Goal: Task Accomplishment & Management: Manage account settings

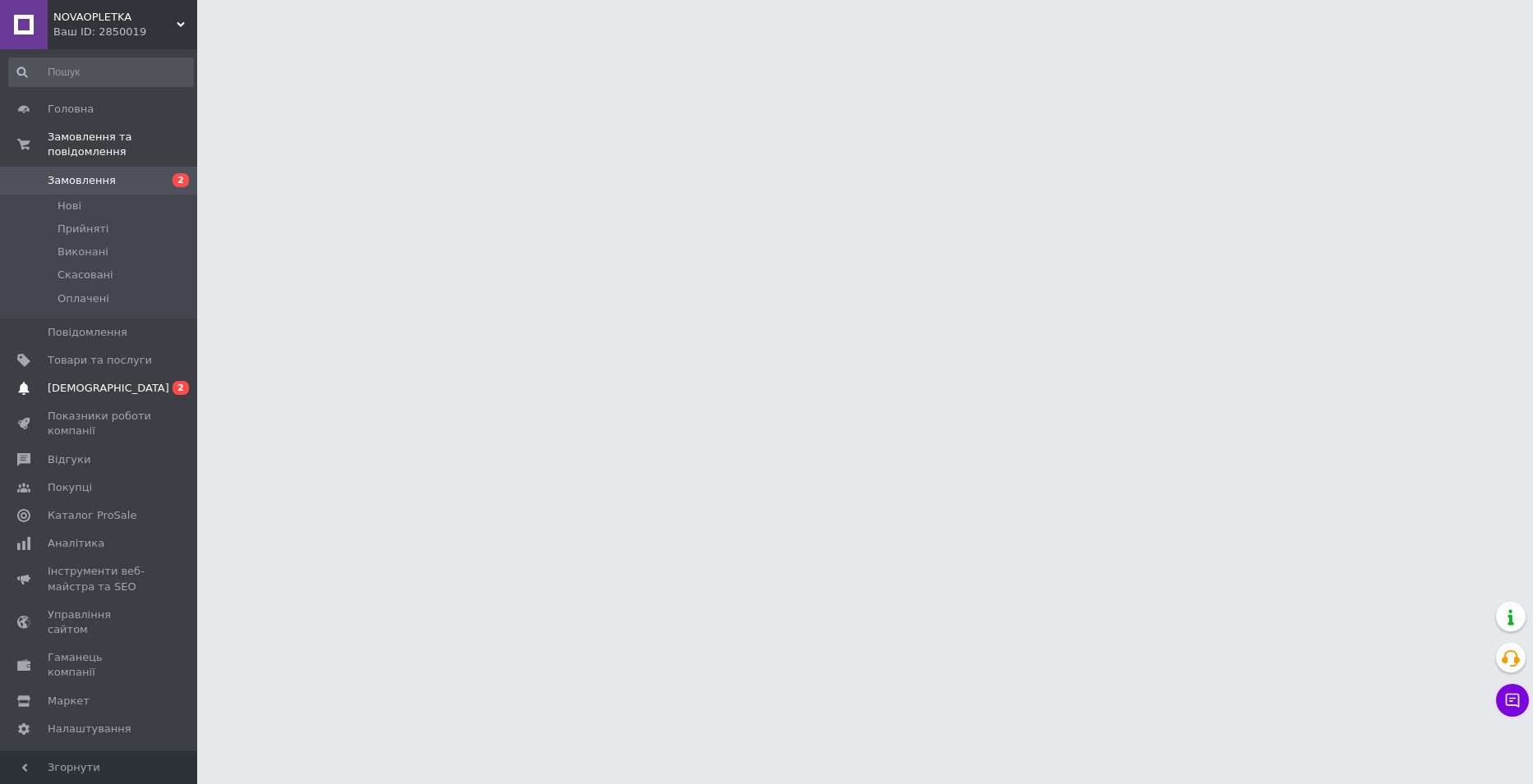
click at [127, 381] on span "[DEMOGRAPHIC_DATA]" at bounding box center [100, 388] width 104 height 14
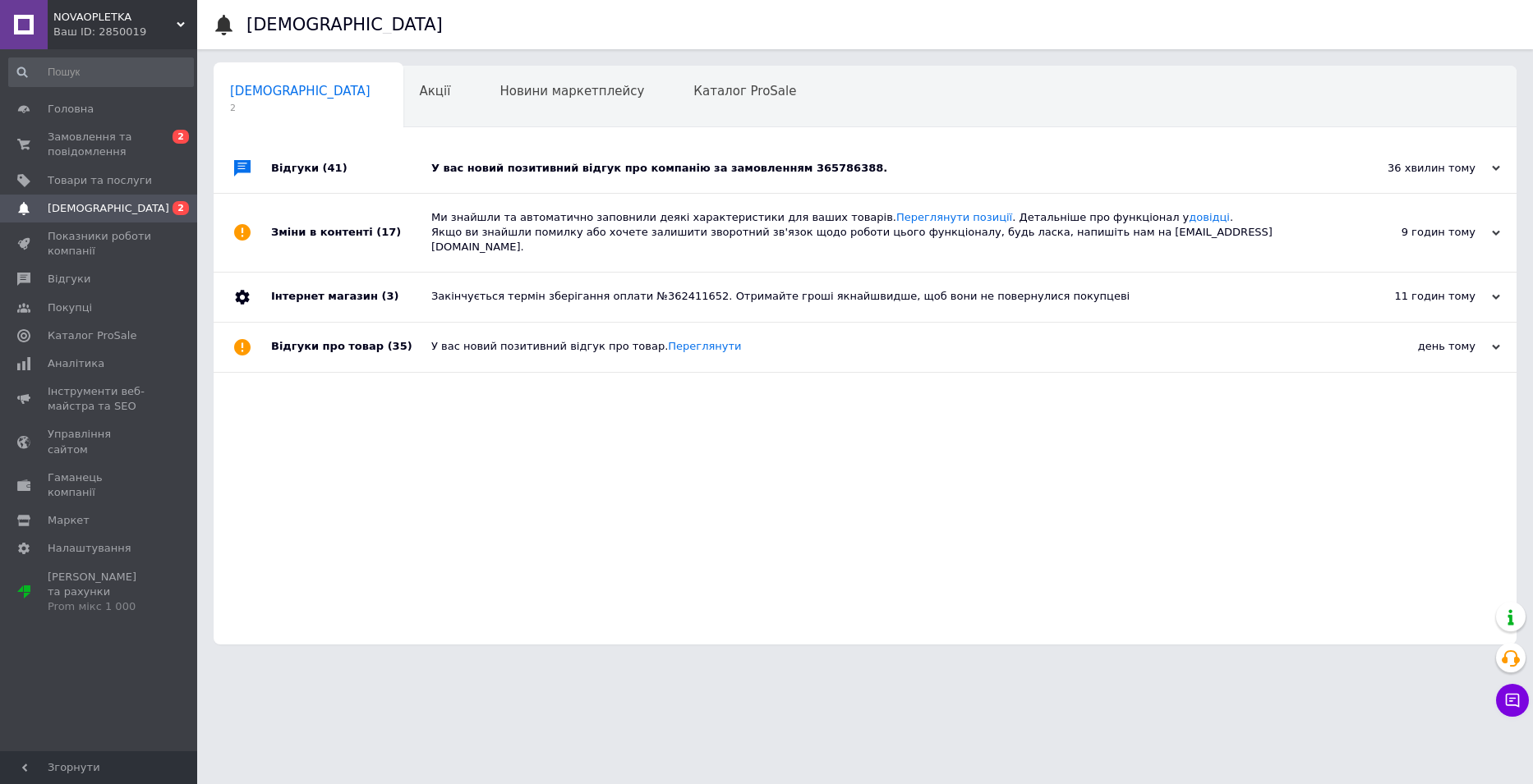
click at [863, 167] on div "У вас новий позитивний відгук про компанію за замовленням 365786388." at bounding box center [883, 168] width 905 height 14
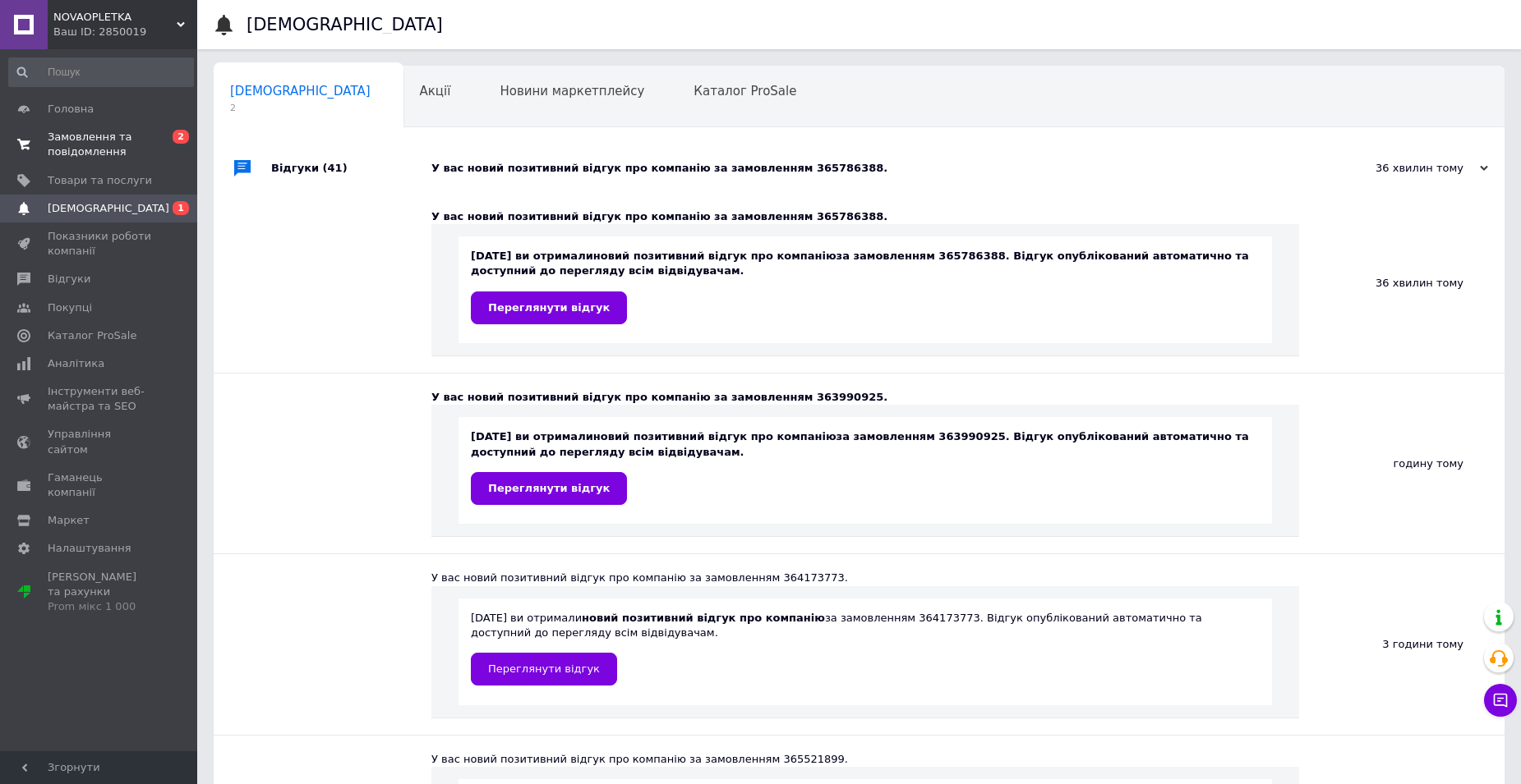
click at [65, 145] on span "Замовлення та повідомлення" at bounding box center [100, 144] width 104 height 30
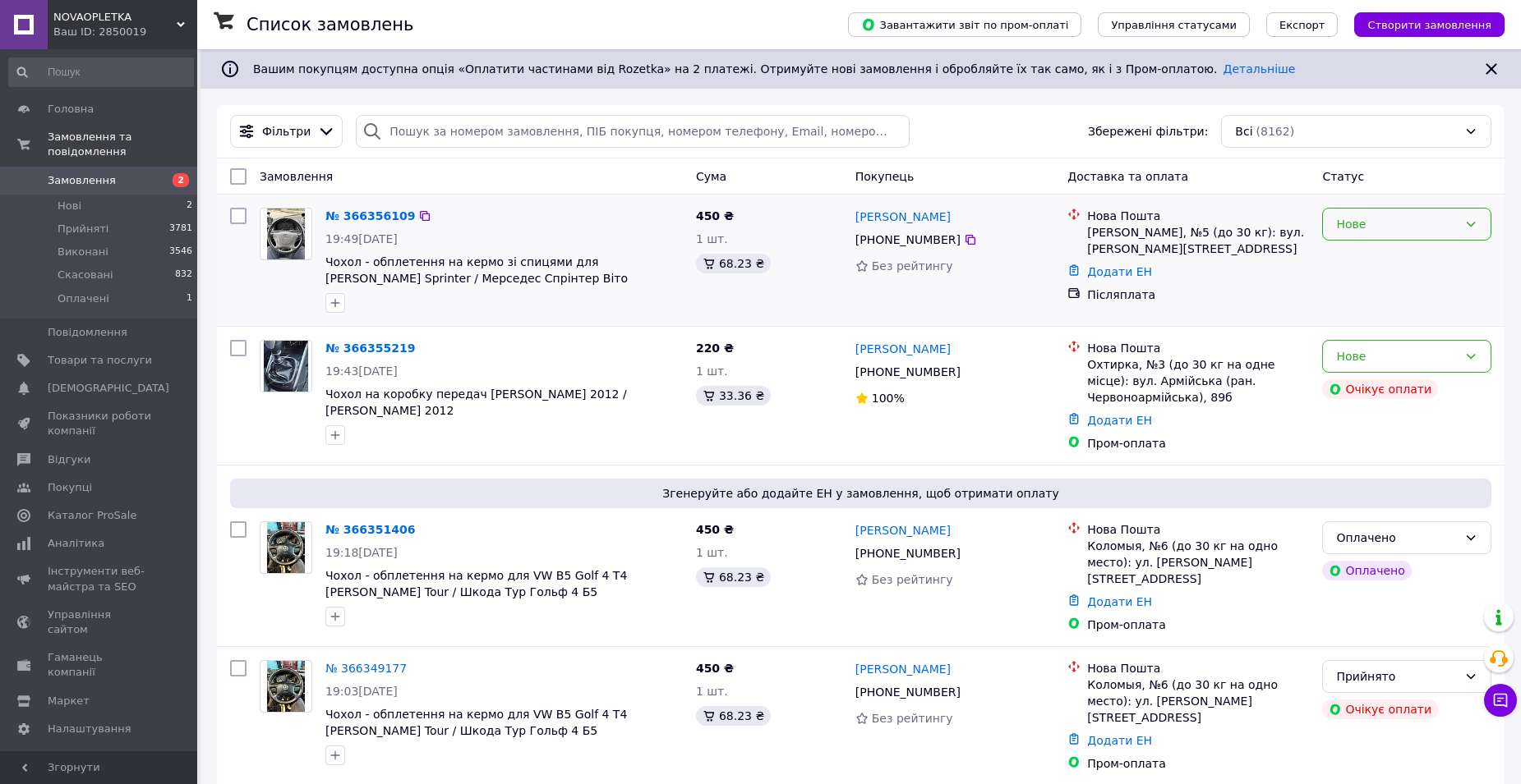
click at [1435, 229] on div "Нове" at bounding box center [1396, 225] width 121 height 18
click at [1398, 256] on li "Прийнято" at bounding box center [1406, 260] width 168 height 30
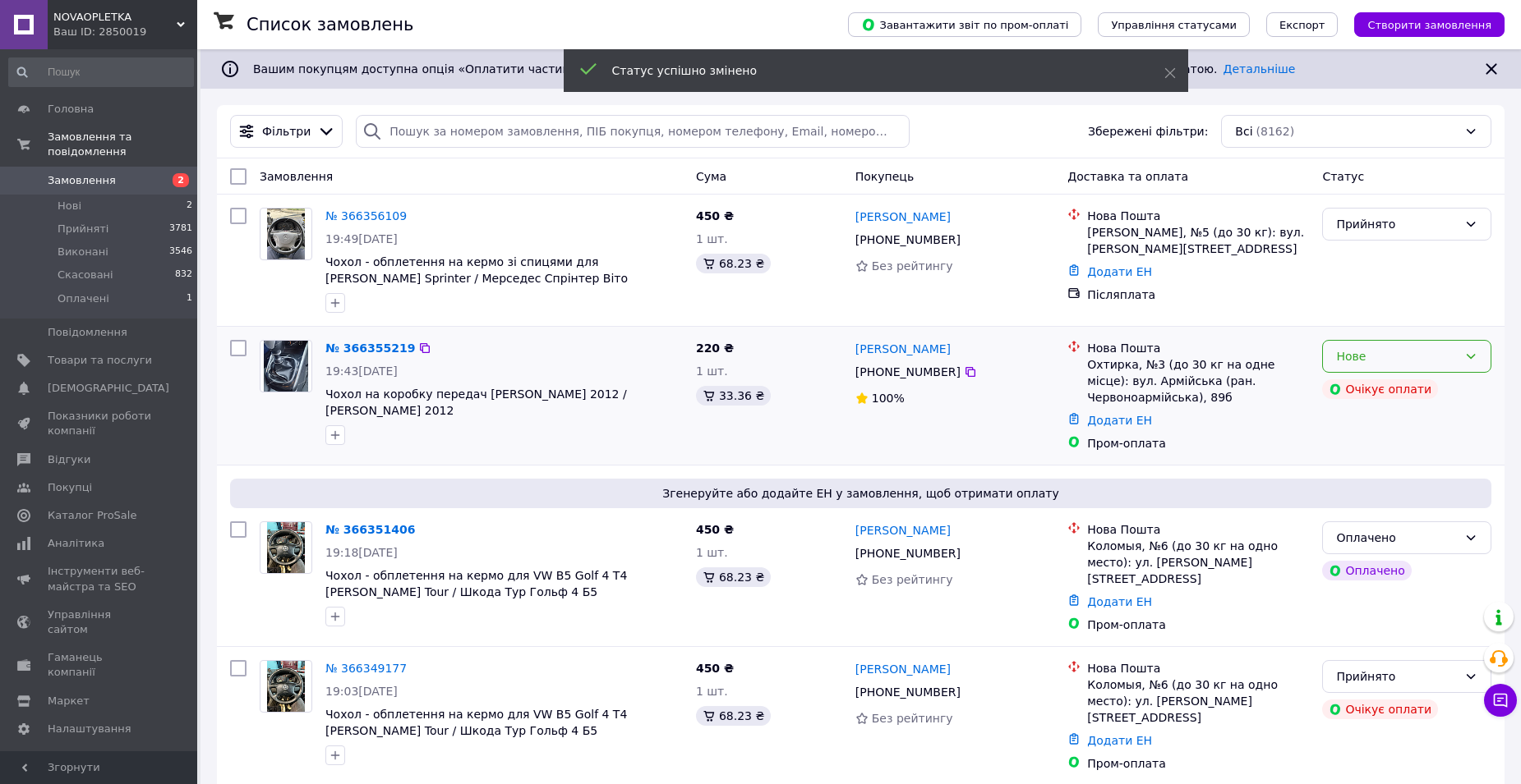
click at [1428, 366] on div "Нове" at bounding box center [1406, 357] width 169 height 33
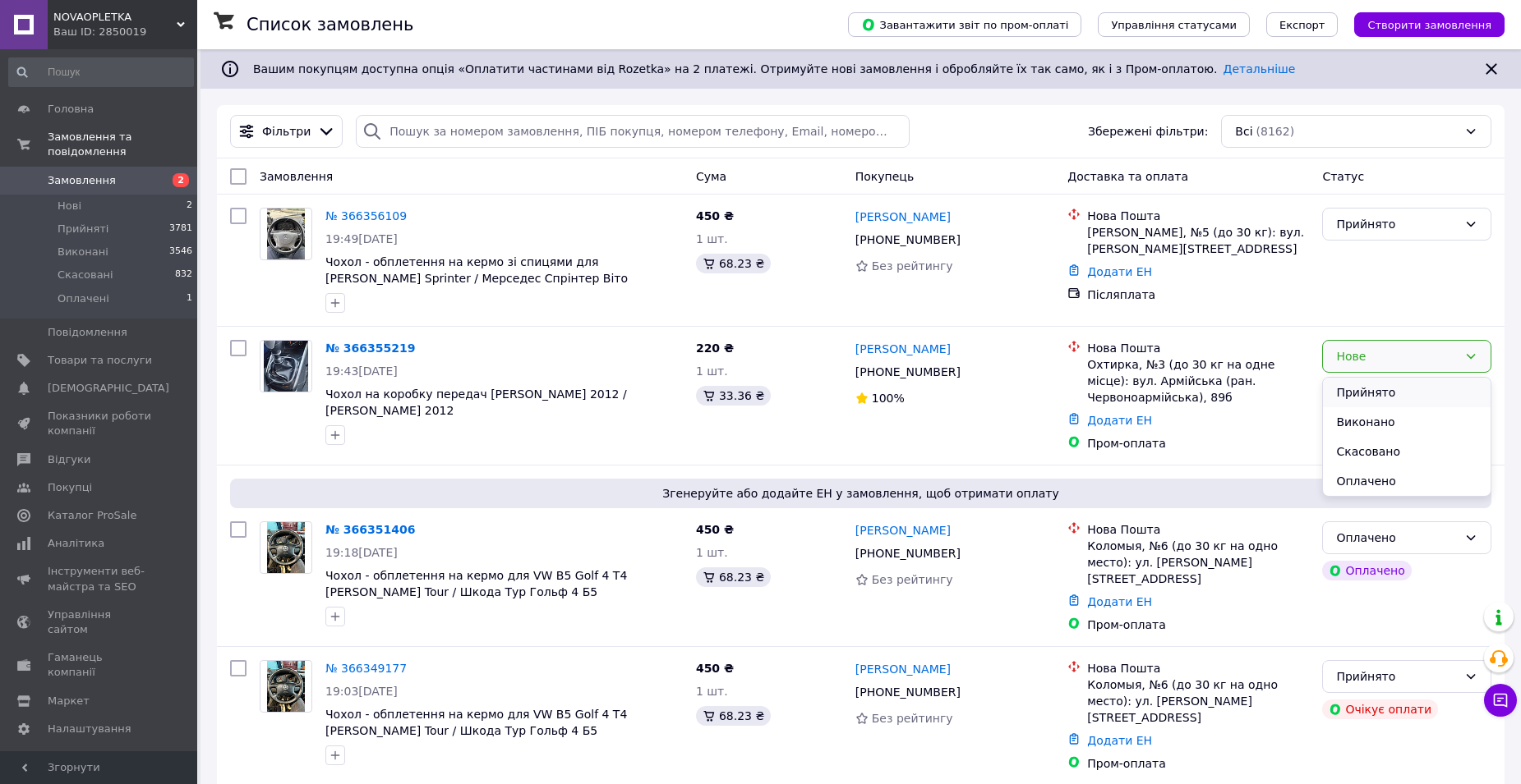
click at [1434, 391] on li "Прийнято" at bounding box center [1406, 392] width 168 height 30
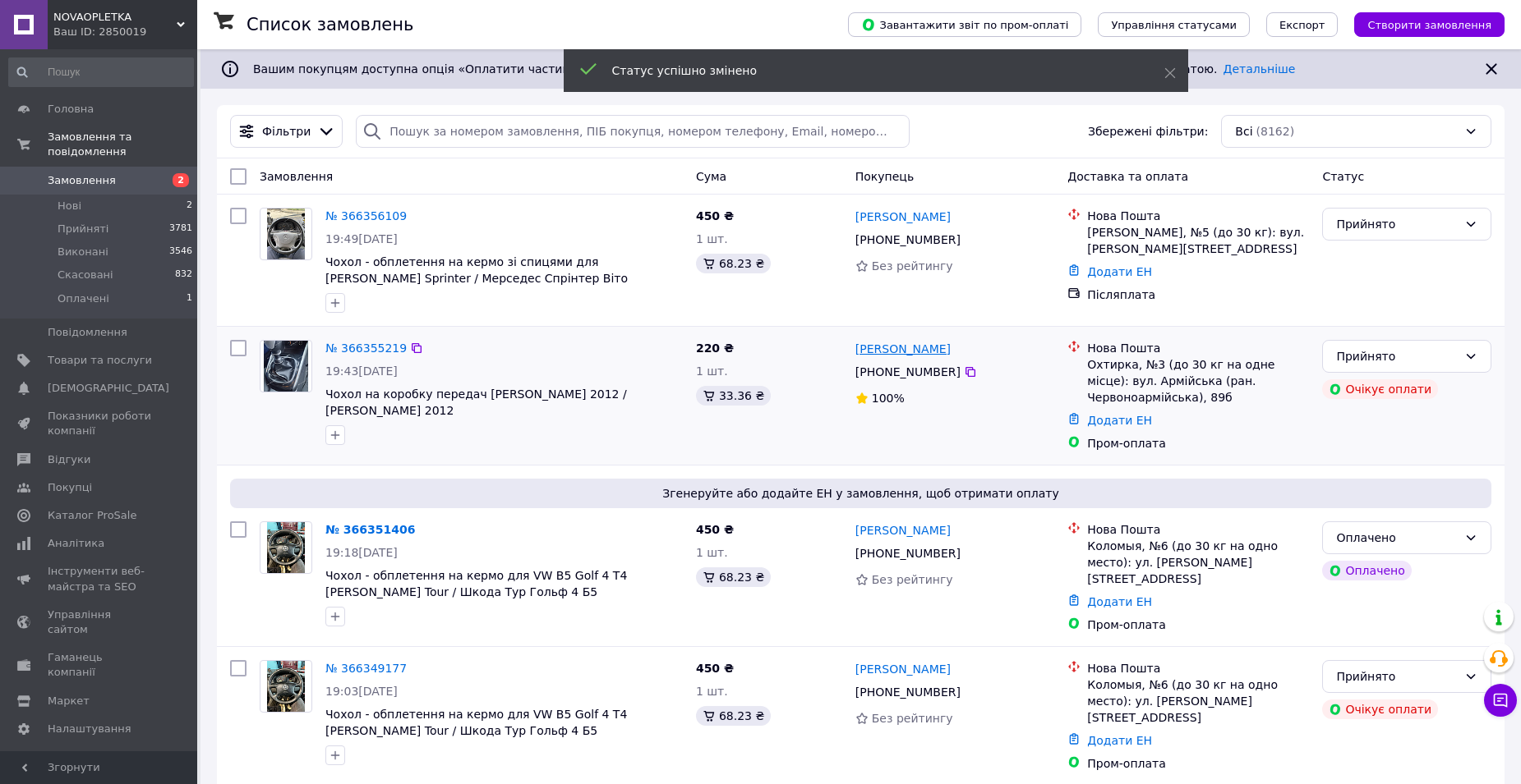
click at [891, 353] on link "Олександр Єдленко" at bounding box center [903, 349] width 95 height 16
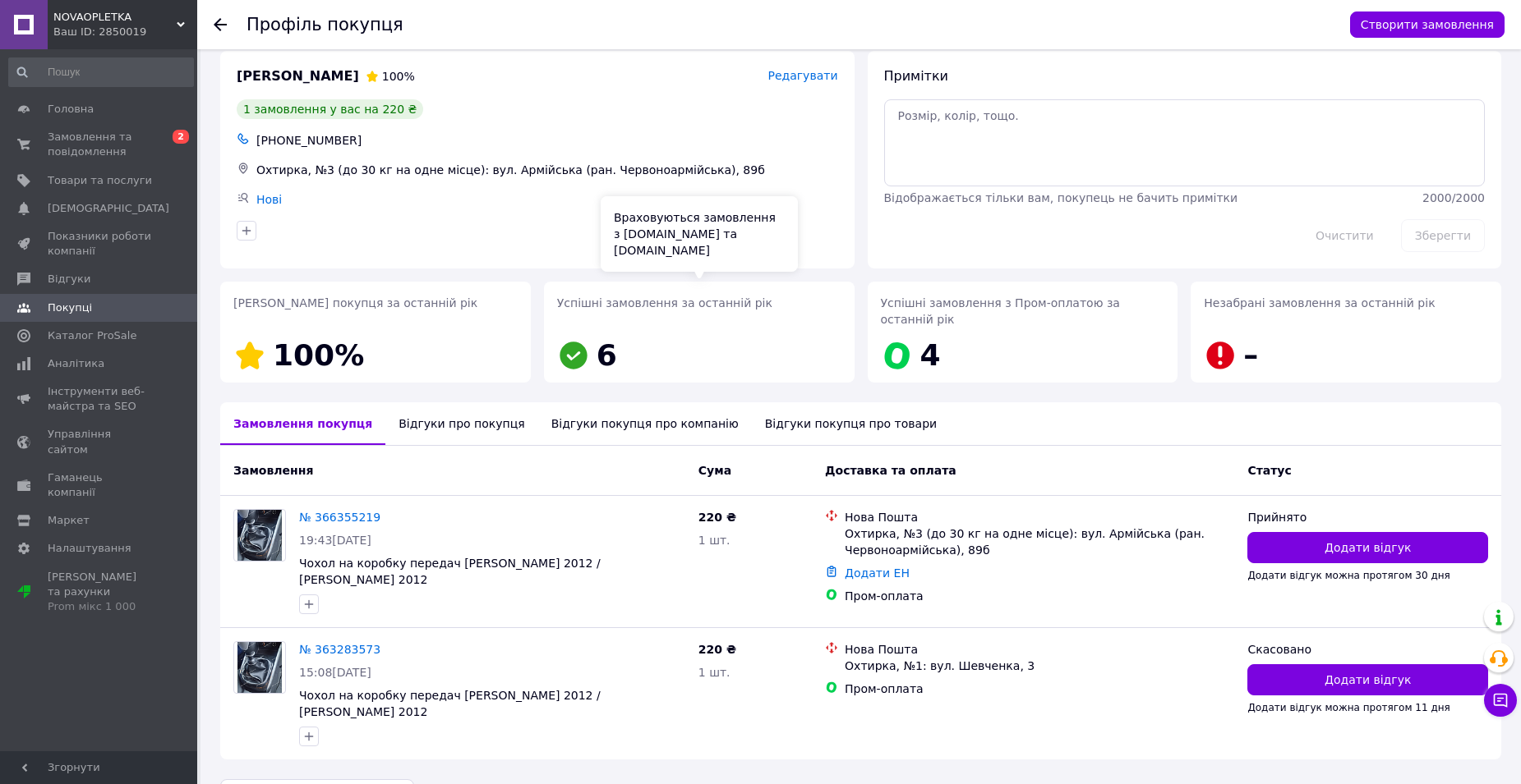
scroll to position [23, 0]
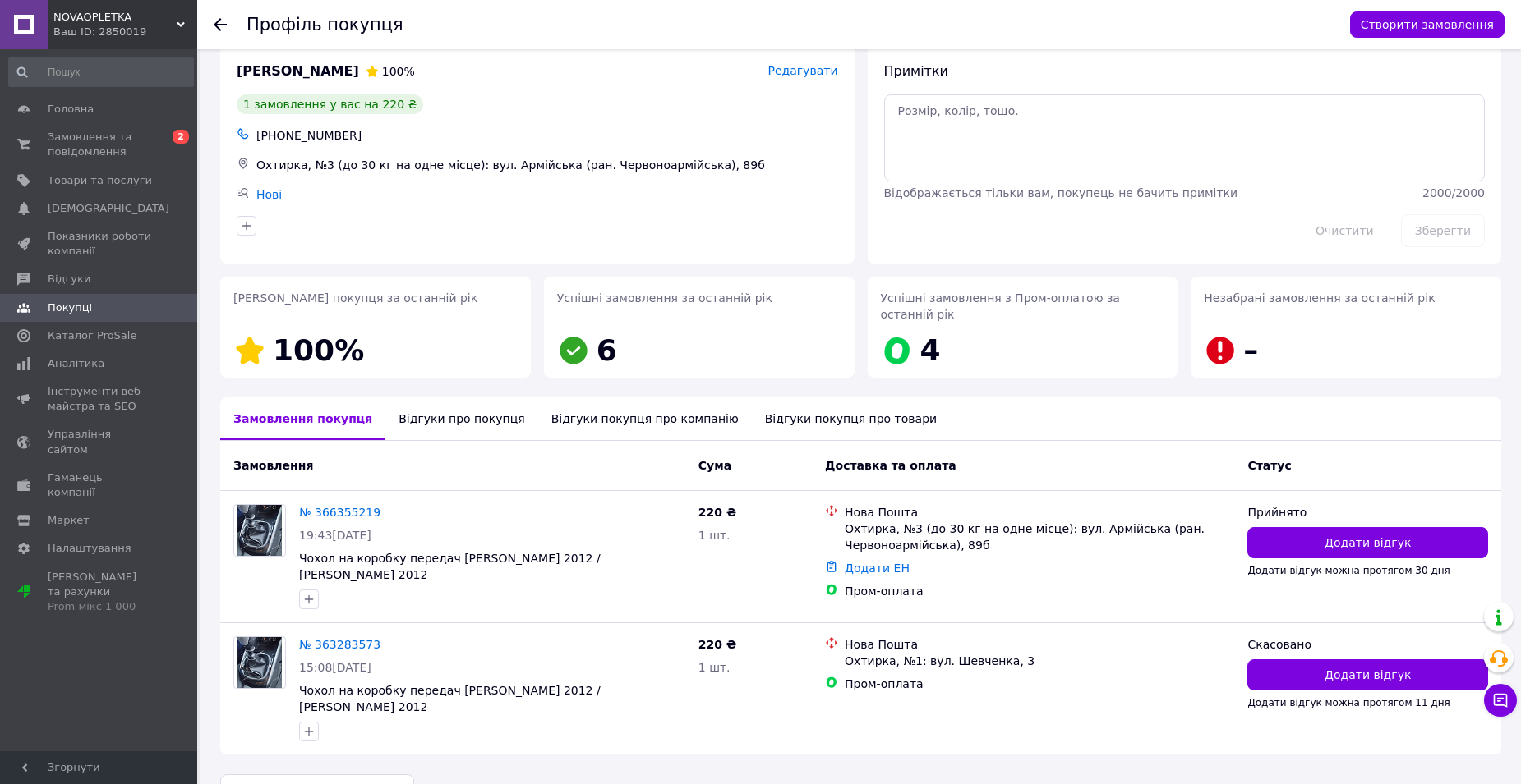
click at [218, 25] on use at bounding box center [220, 24] width 13 height 13
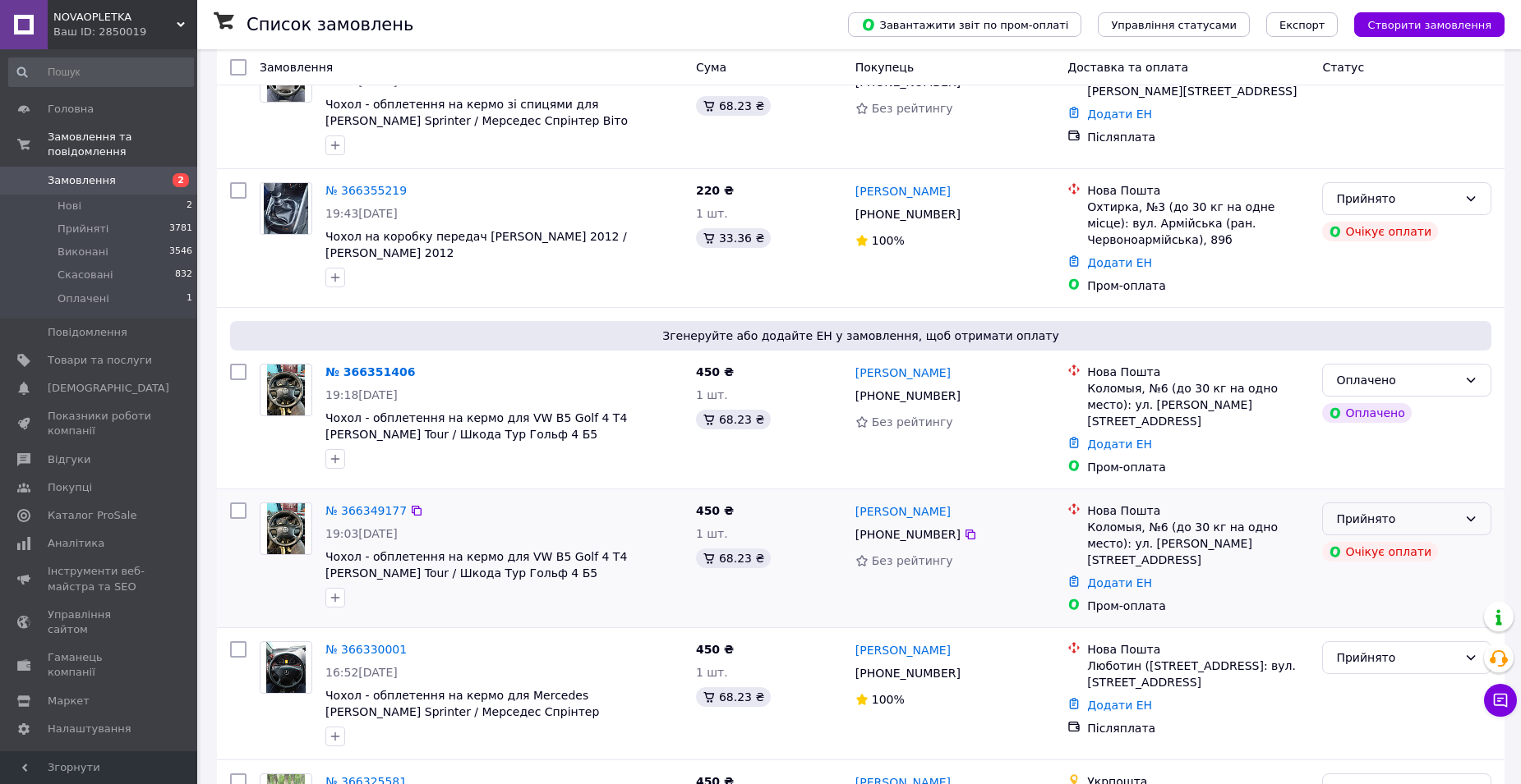
scroll to position [164, 0]
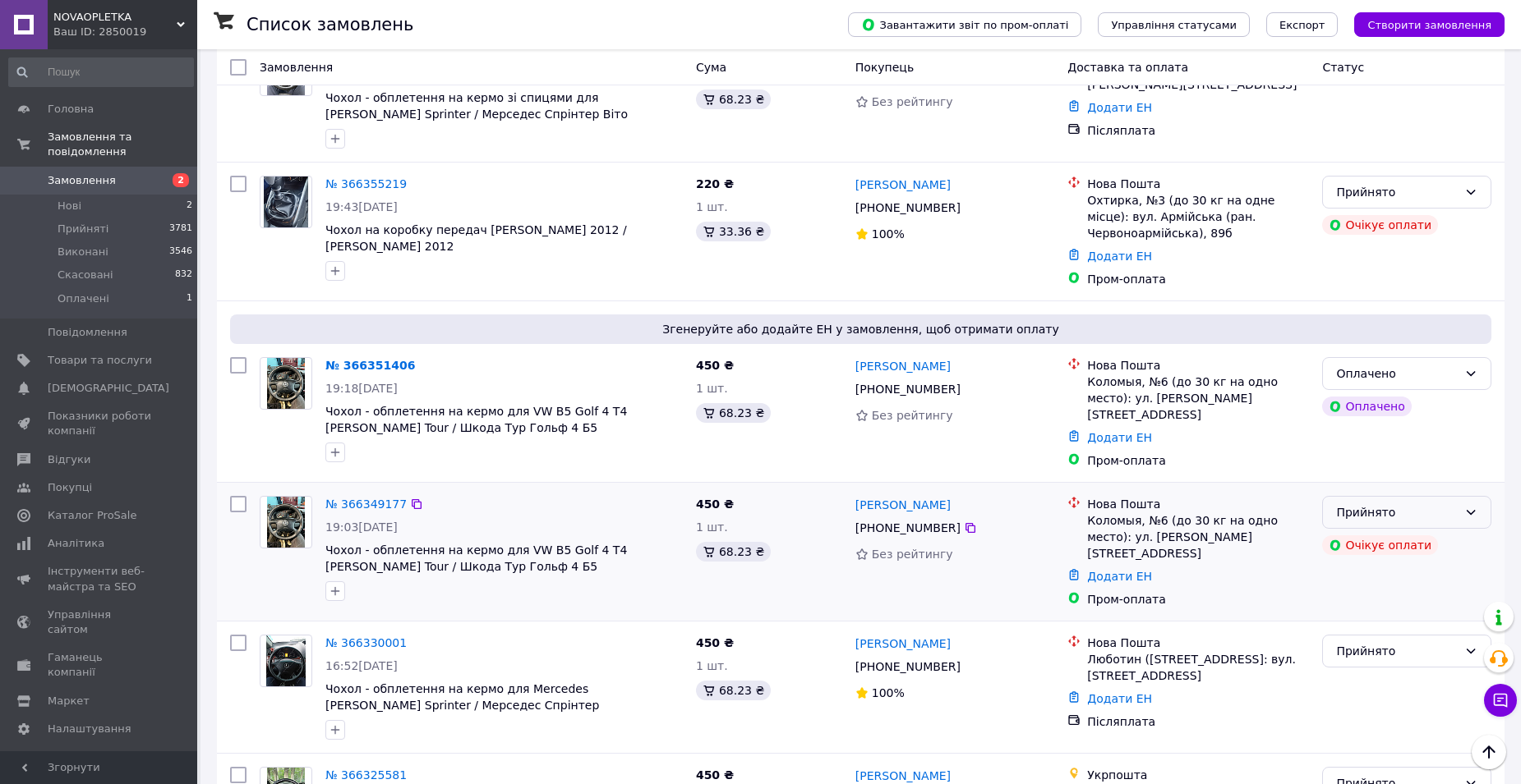
click at [1458, 502] on div "Прийнято" at bounding box center [1406, 512] width 169 height 33
click at [1398, 570] on li "Скасовано" at bounding box center [1406, 571] width 168 height 30
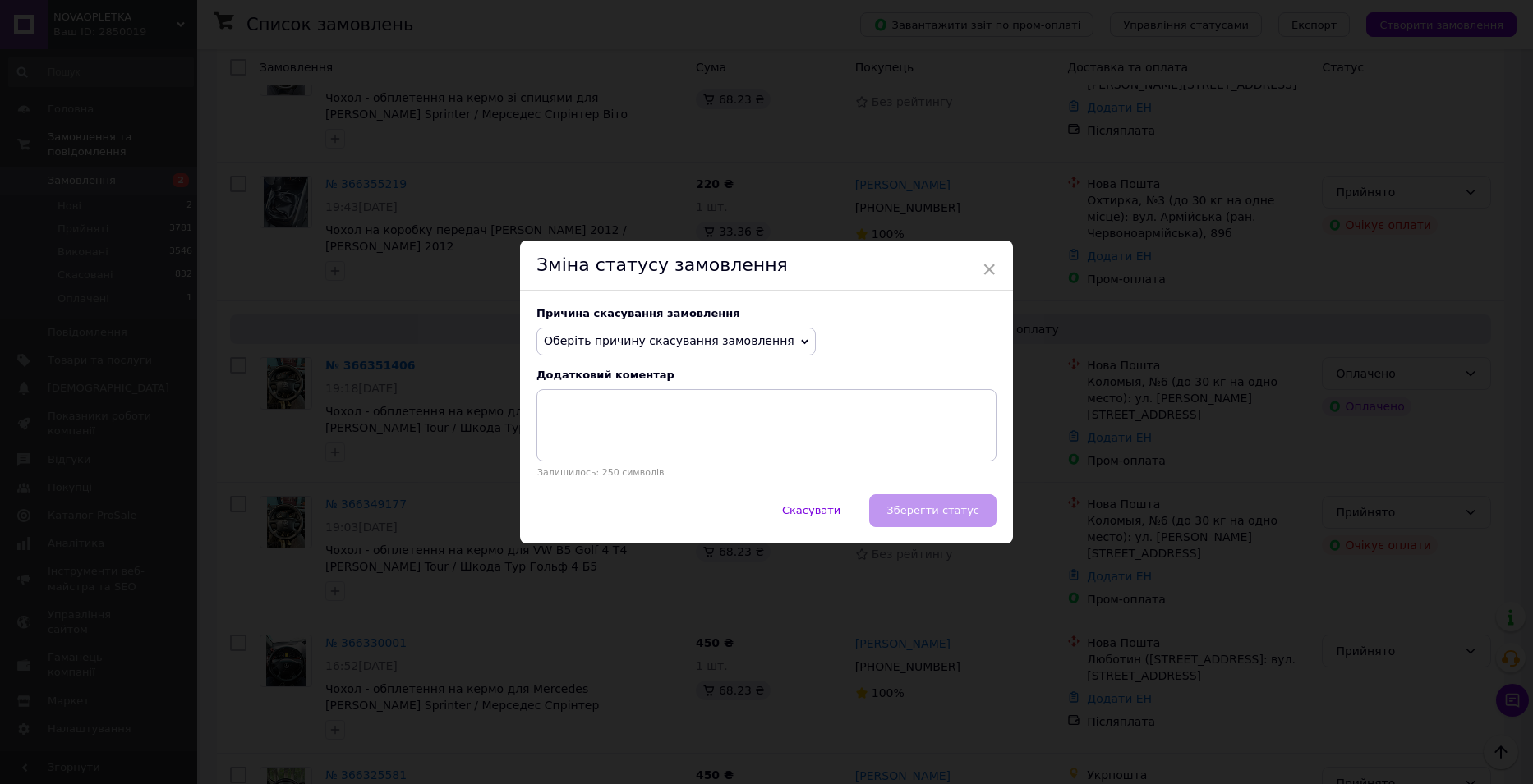
click at [678, 346] on span "Оберіть причину скасування замовлення" at bounding box center [669, 340] width 251 height 13
click at [666, 423] on li "Оплата не надійшла" at bounding box center [676, 420] width 278 height 23
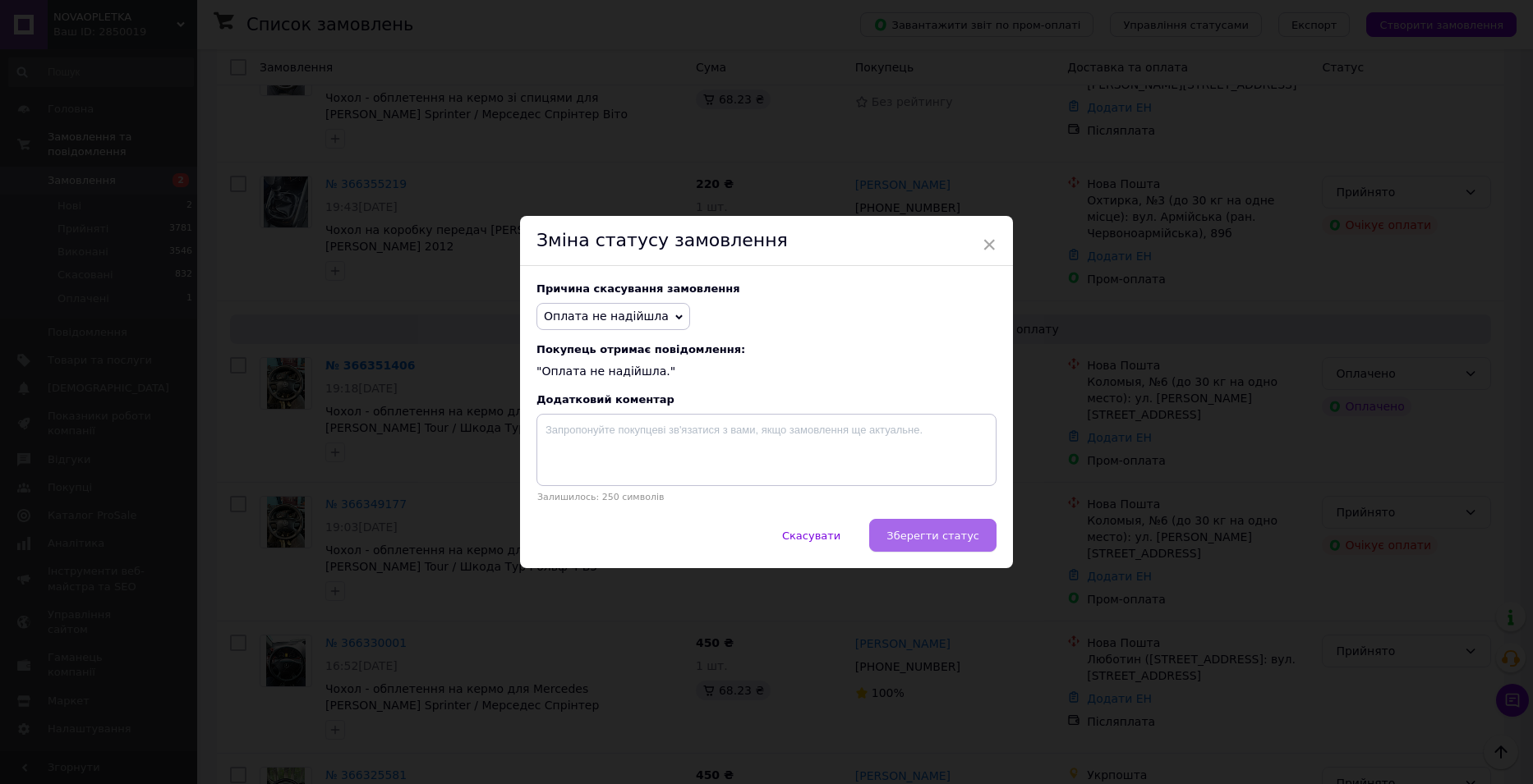
click at [930, 533] on span "Зберегти статус" at bounding box center [933, 536] width 93 height 13
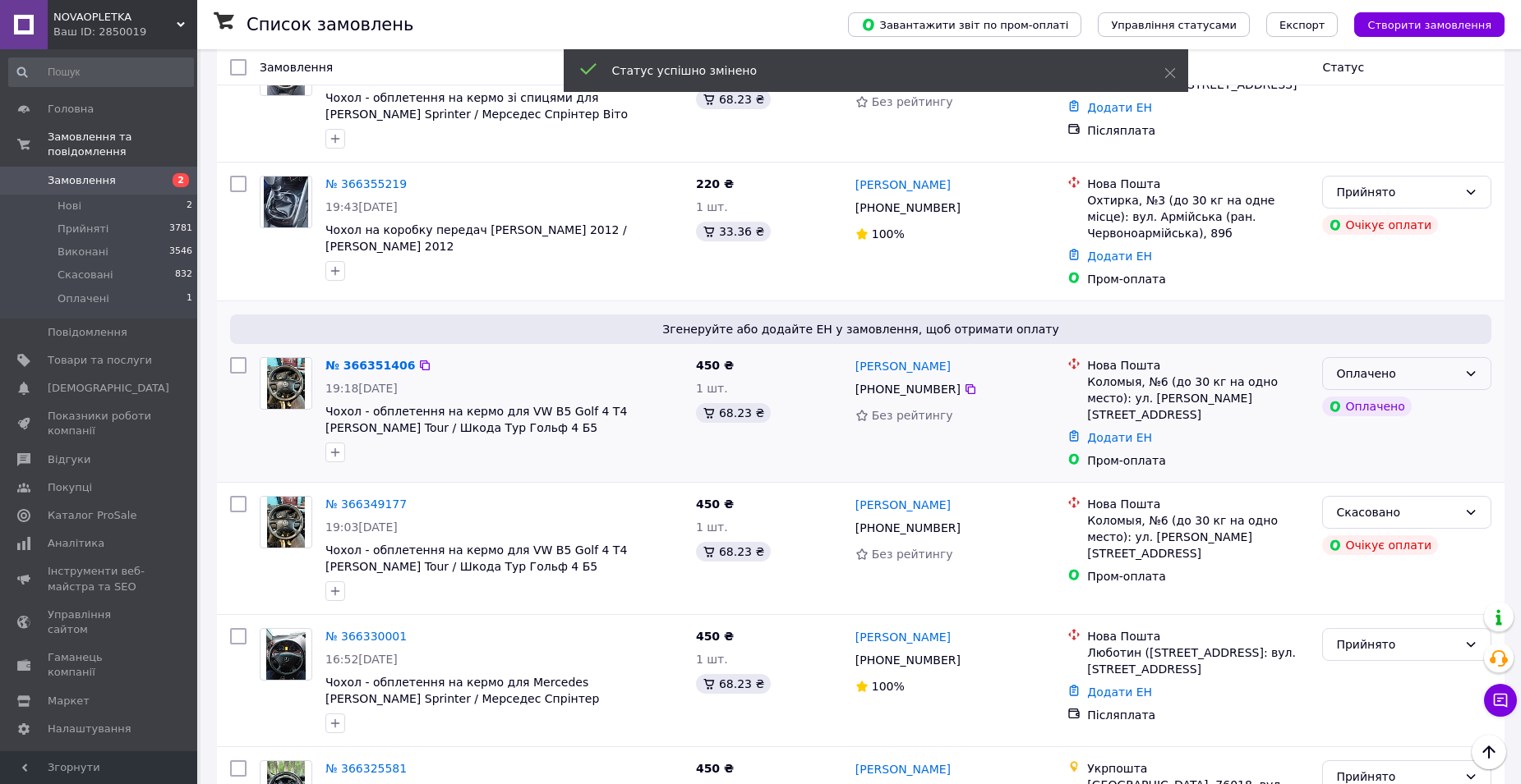
click at [1453, 379] on div "Оплачено" at bounding box center [1396, 374] width 121 height 18
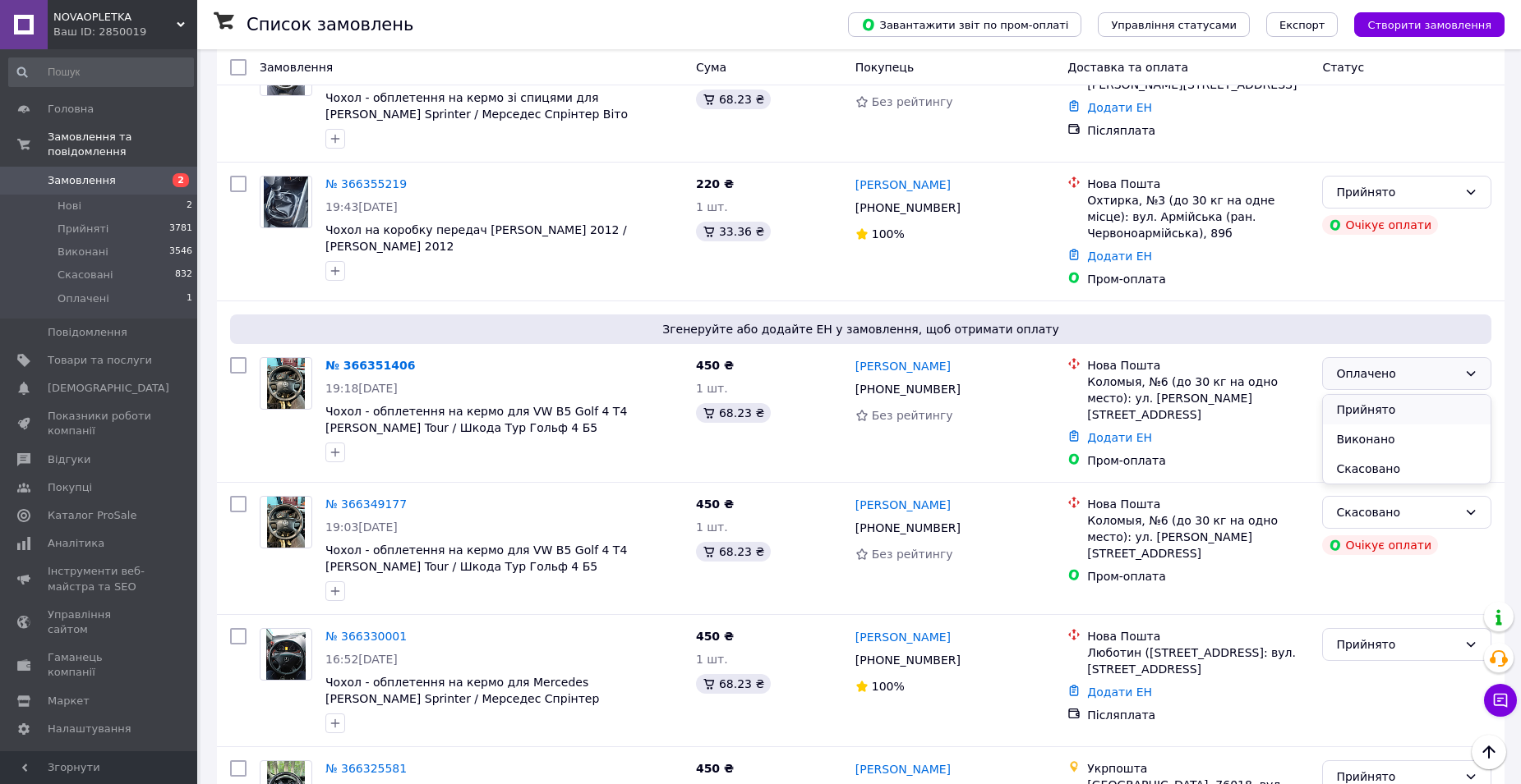
click at [1414, 411] on li "Прийнято" at bounding box center [1406, 410] width 168 height 30
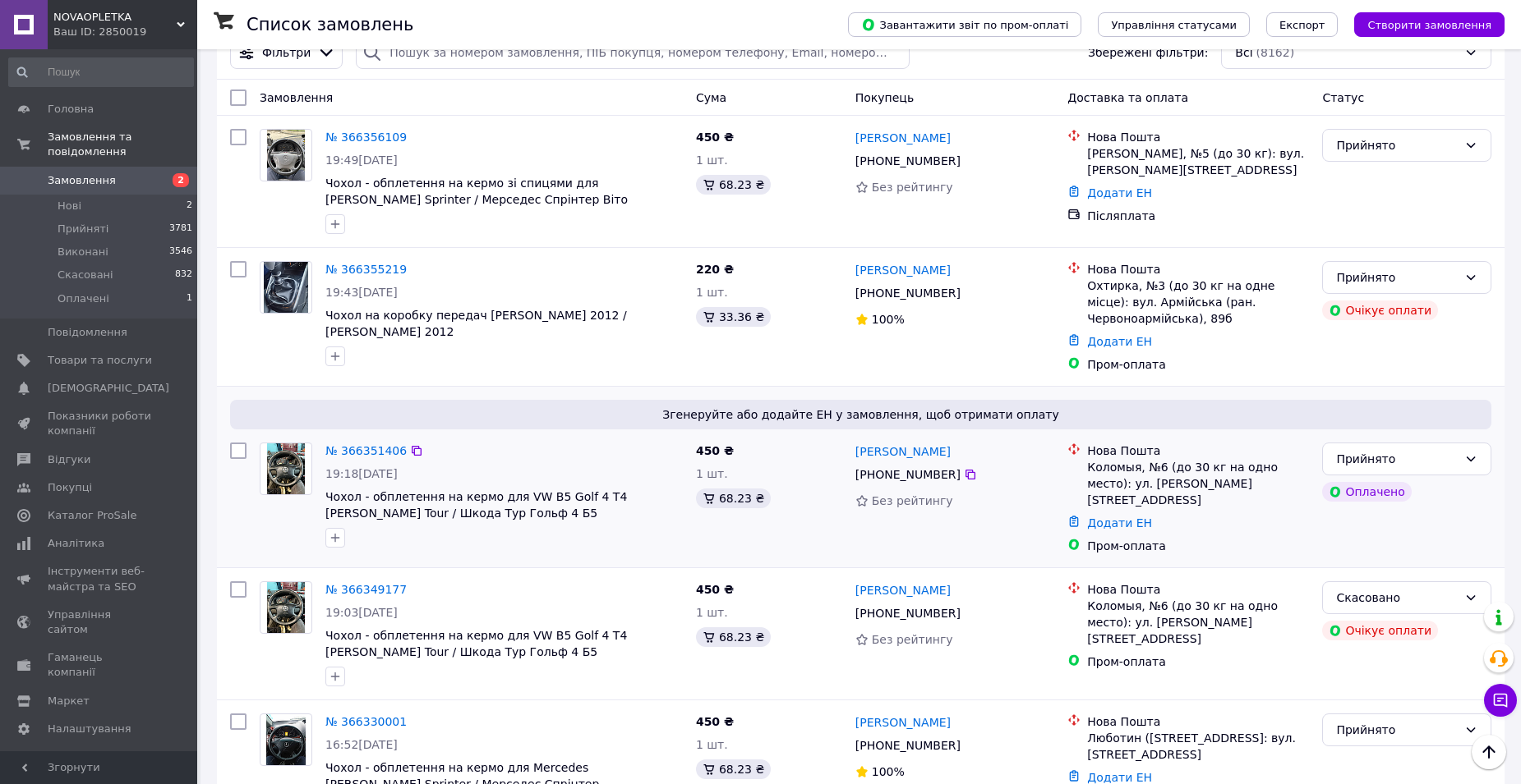
scroll to position [0, 0]
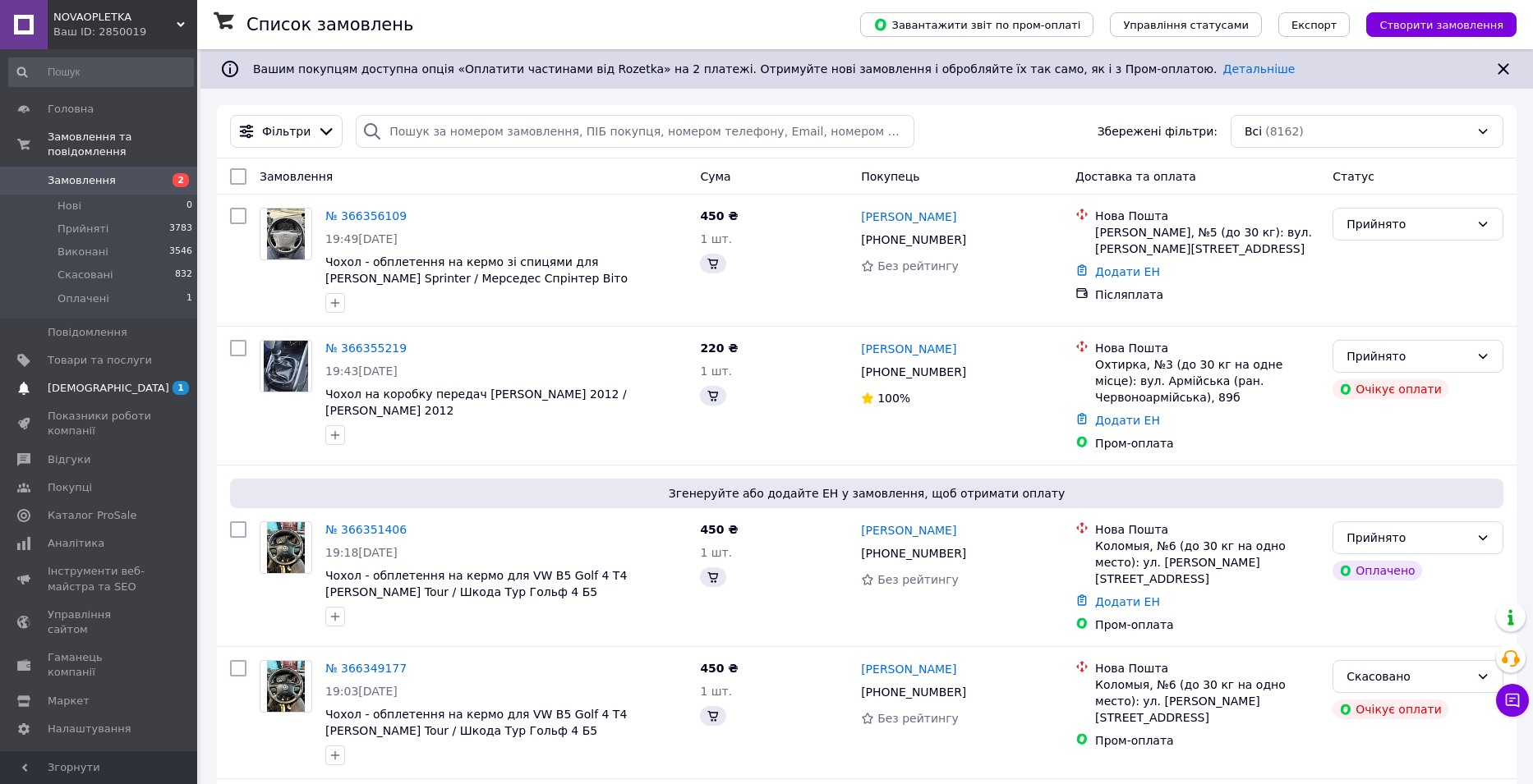
click at [101, 381] on span "[DEMOGRAPHIC_DATA]" at bounding box center [108, 388] width 121 height 14
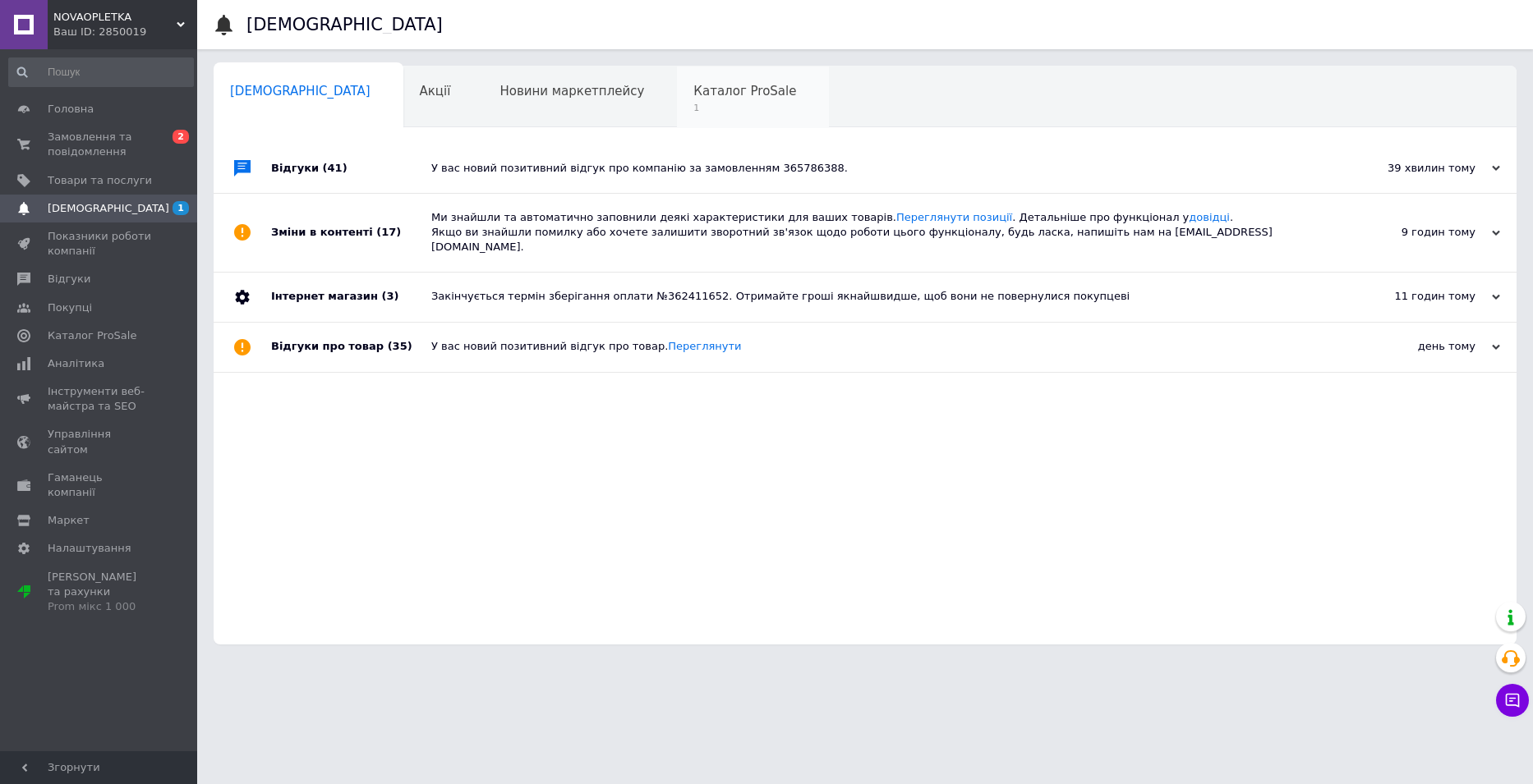
click at [678, 118] on div "Каталог ProSale 1" at bounding box center [753, 98] width 152 height 63
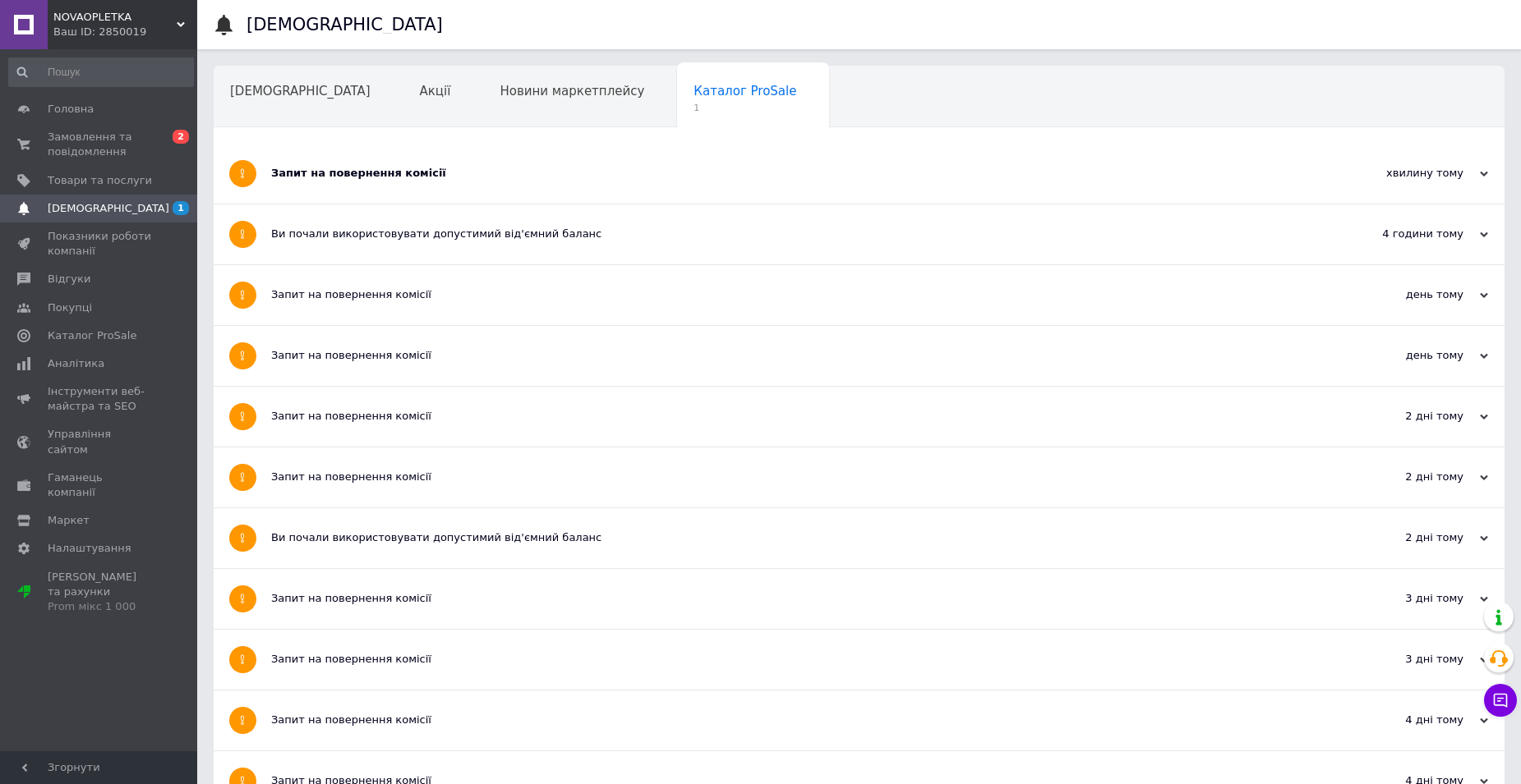
click at [550, 169] on div "Запит на повернення комісії" at bounding box center [797, 173] width 1052 height 14
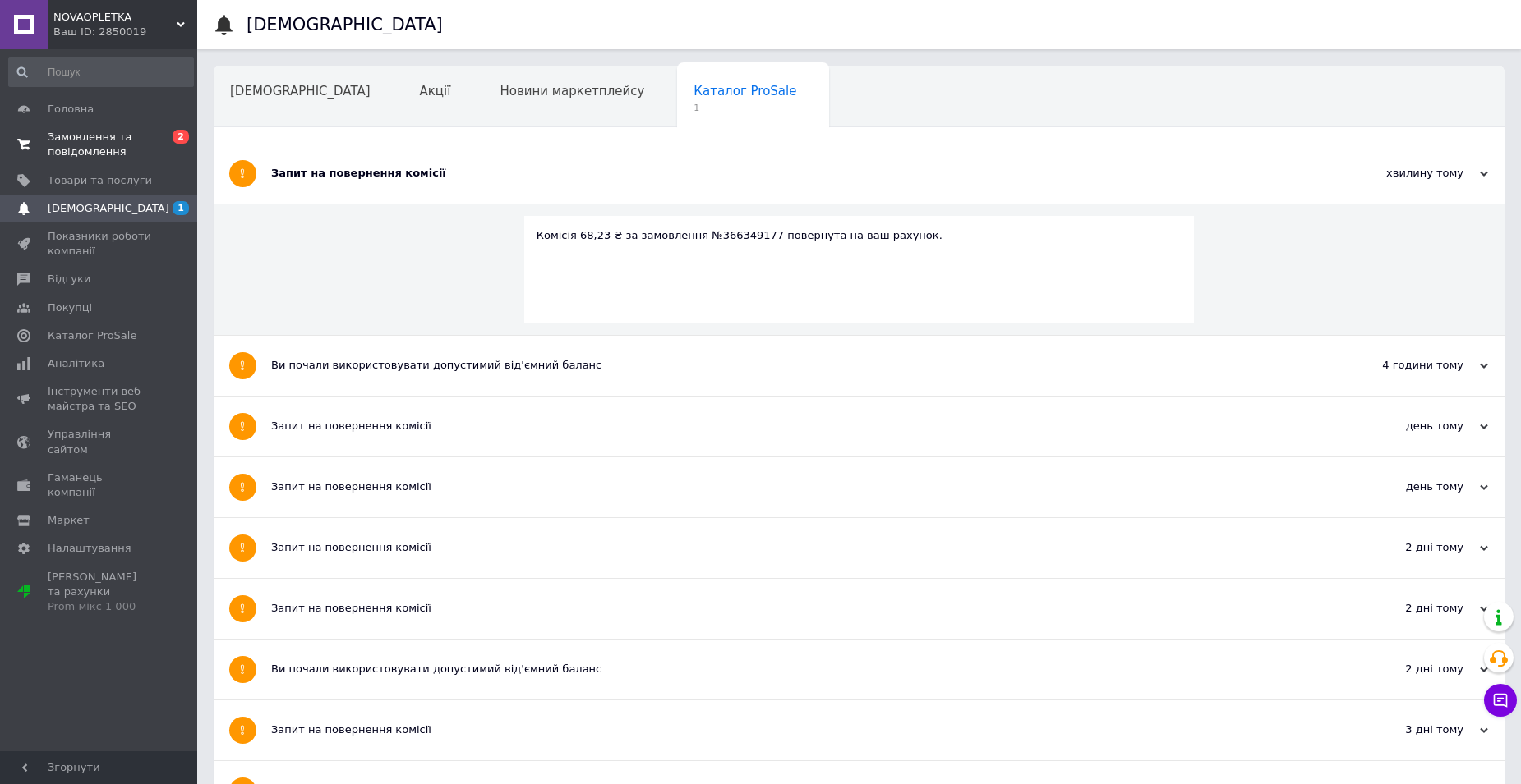
click at [66, 134] on span "Замовлення та повідомлення" at bounding box center [100, 144] width 104 height 30
